Goal: Task Accomplishment & Management: Use online tool/utility

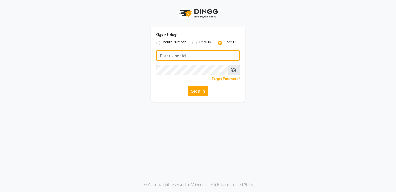
type input "sreediya"
click at [197, 93] on button "Sign In" at bounding box center [198, 91] width 21 height 10
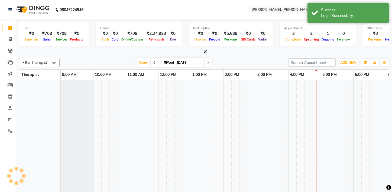
select select "en"
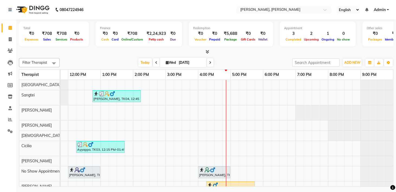
click at [211, 62] on icon at bounding box center [210, 62] width 2 height 3
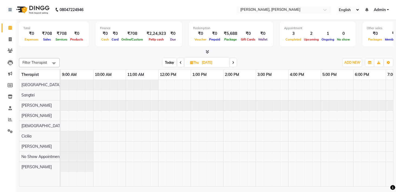
click at [165, 63] on span "Today" at bounding box center [170, 62] width 14 height 8
type input "[DATE]"
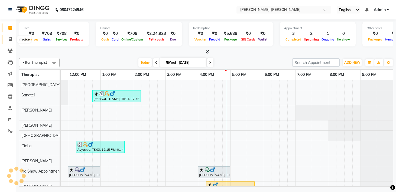
click at [8, 37] on span at bounding box center [9, 40] width 9 height 6
select select "service"
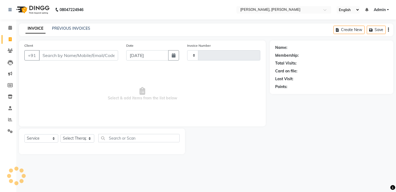
type input "1637"
select select "7301"
click at [61, 27] on link "PREVIOUS INVOICES" at bounding box center [71, 28] width 38 height 5
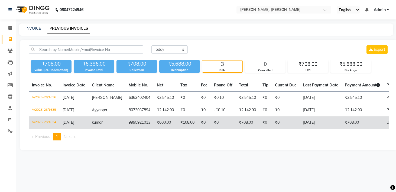
click at [47, 126] on td "V/2025-26/1634" at bounding box center [44, 123] width 31 height 12
